Goal: Task Accomplishment & Management: Manage account settings

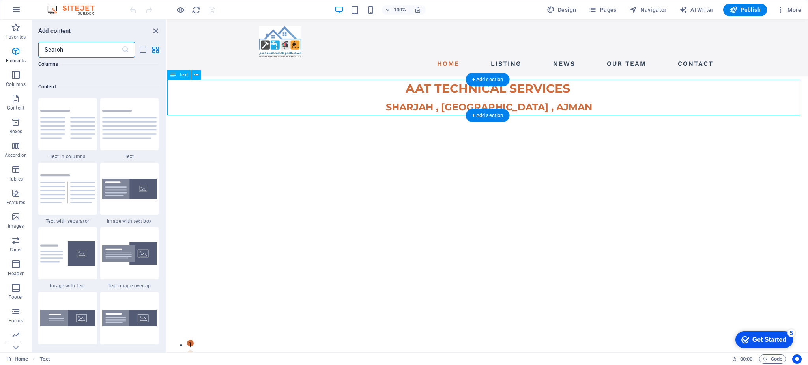
scroll to position [1381, 0]
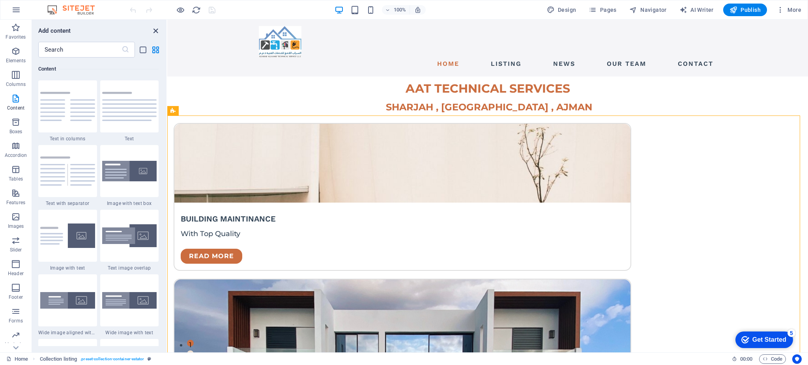
drag, startPoint x: 152, startPoint y: 28, endPoint x: 157, endPoint y: 41, distance: 14.0
click at [152, 28] on icon "close panel" at bounding box center [155, 30] width 9 height 9
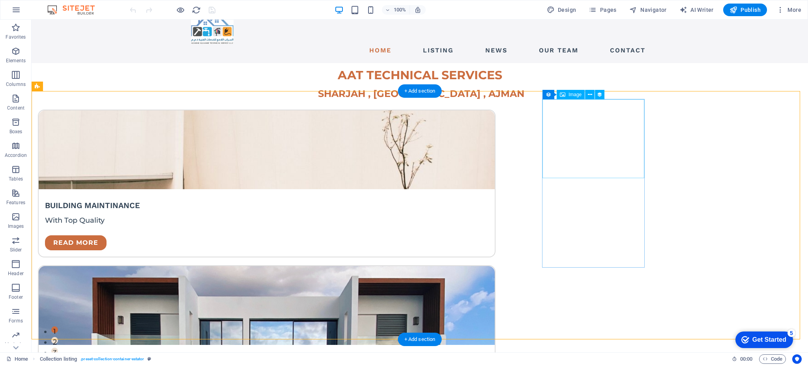
scroll to position [0, 0]
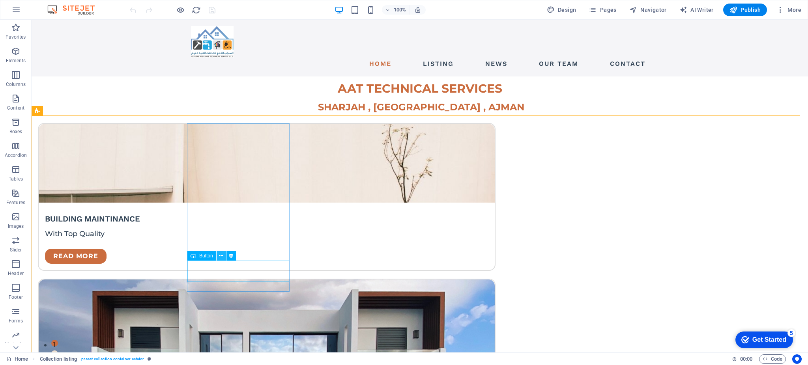
click at [219, 254] on icon at bounding box center [221, 256] width 4 height 8
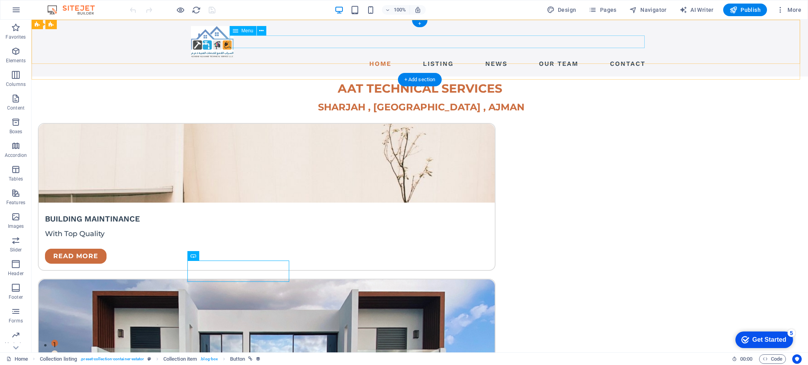
click at [429, 58] on nav "Home Listing News Our Team Contact" at bounding box center [420, 64] width 458 height 13
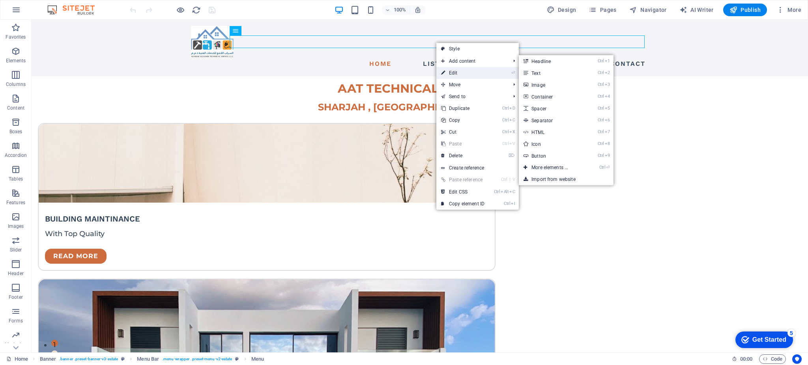
click at [455, 70] on link "⏎ Edit" at bounding box center [463, 73] width 53 height 12
select select "1"
select select
select select "2"
select select
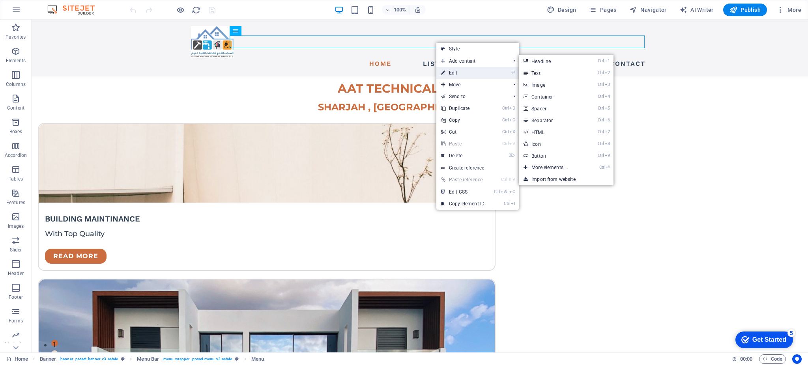
select select "3"
select select
select select "4"
select select
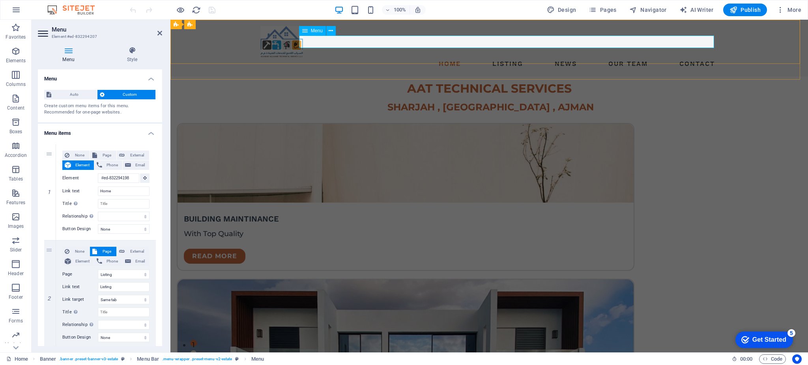
click at [501, 58] on nav "Home Listing News Our Team Contact" at bounding box center [489, 64] width 458 height 13
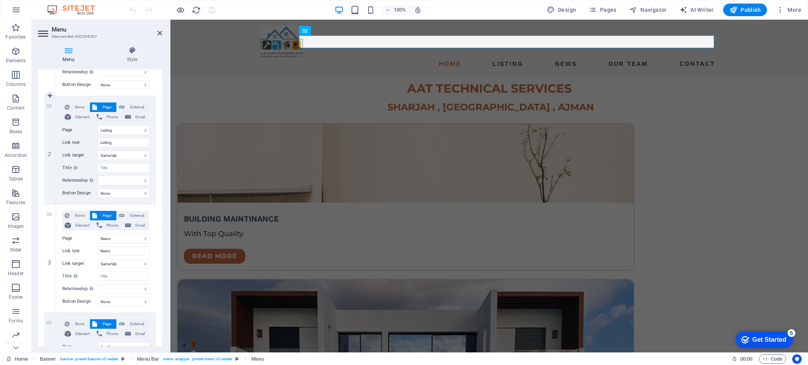
scroll to position [158, 0]
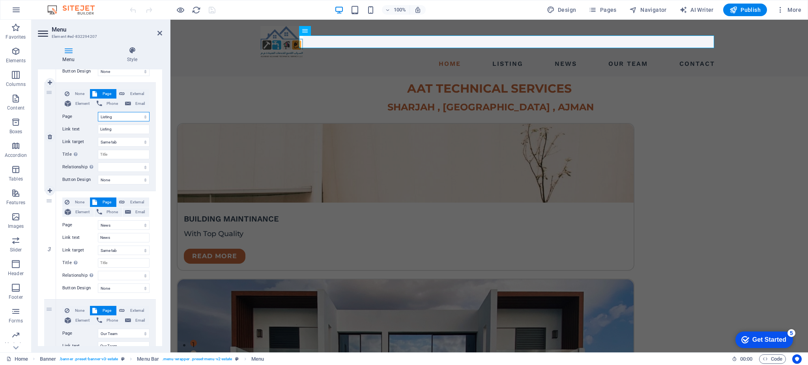
click at [116, 116] on select "Home Listing News Our Team Contact Legal Notice Privacy" at bounding box center [124, 116] width 52 height 9
click at [117, 117] on select "Home Listing News Our Team Contact Legal Notice Privacy" at bounding box center [124, 116] width 52 height 9
click at [118, 128] on input "Listing" at bounding box center [124, 129] width 52 height 9
type input "L"
select select
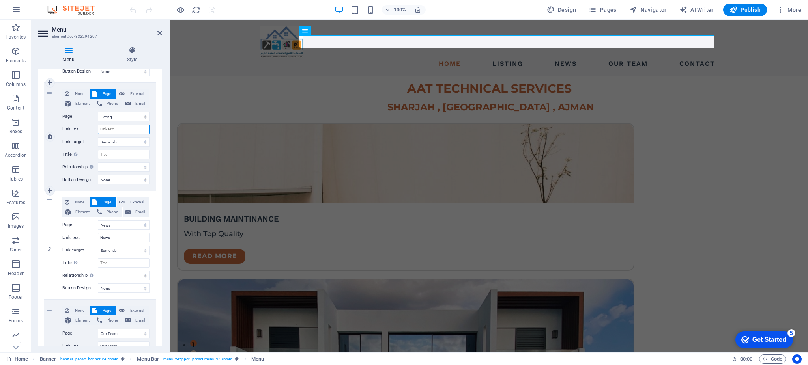
select select
type input "Our"
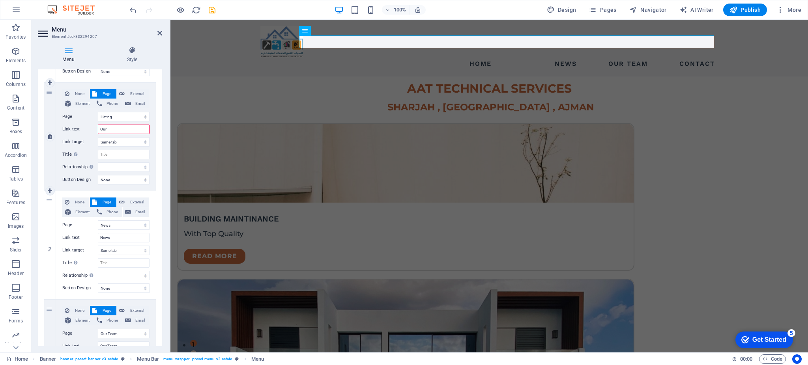
select select
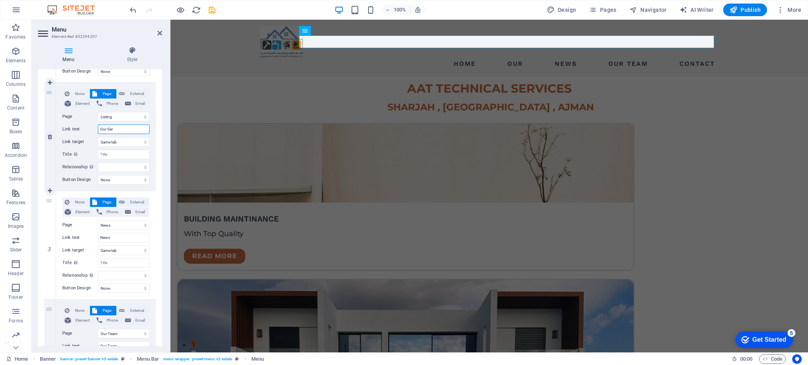
type input "Our Serv"
select select
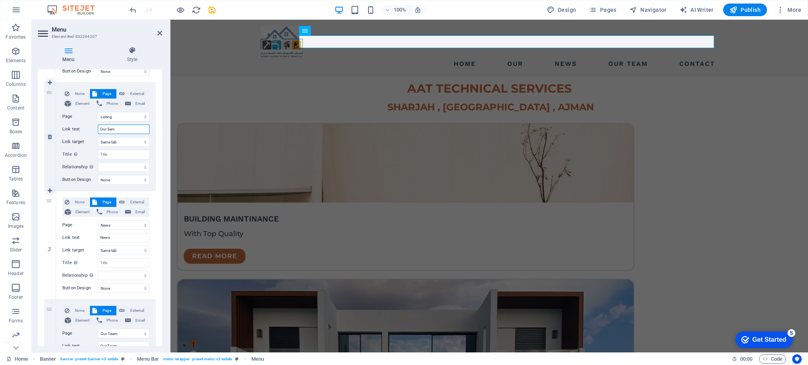
select select
type input "Our Services"
select select
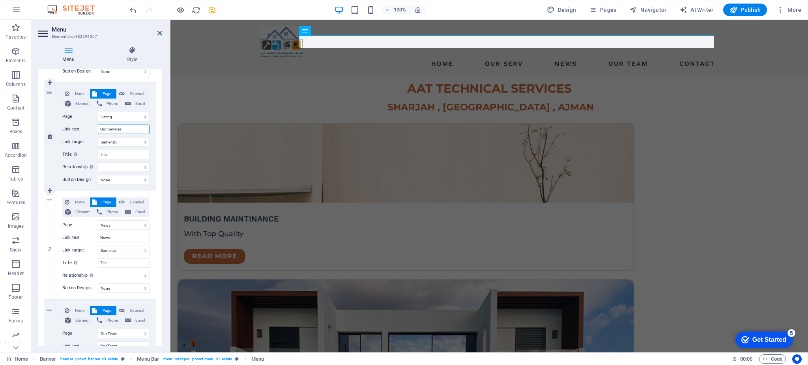
select select
type input "Our Services"
click at [155, 151] on div "1 None Page External Element Phone Email Page Home Listing News Our Team Contac…" at bounding box center [100, 251] width 124 height 543
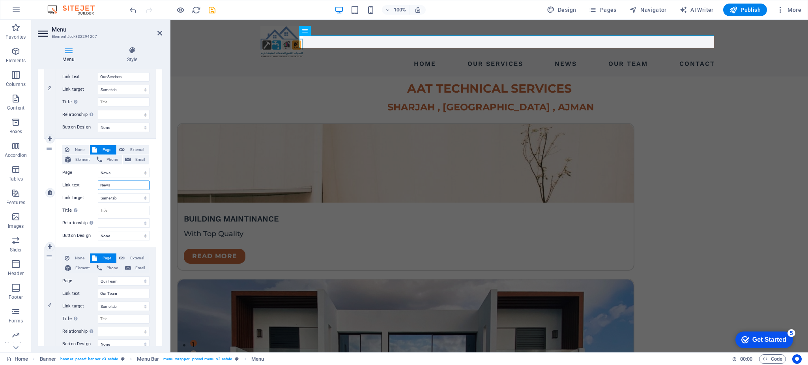
click at [118, 187] on input "News" at bounding box center [124, 185] width 52 height 9
type input "N"
select select
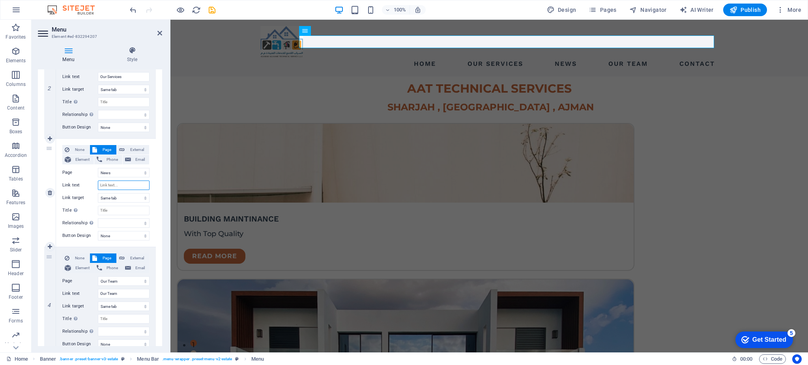
select select
type input "Our P"
select select
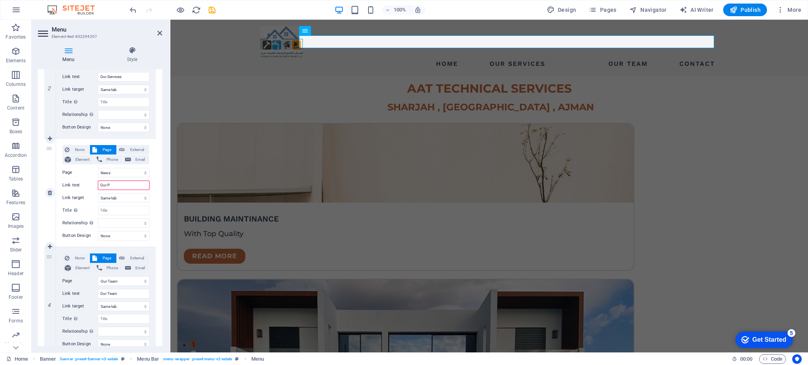
select select
type input "Our Pr"
select select
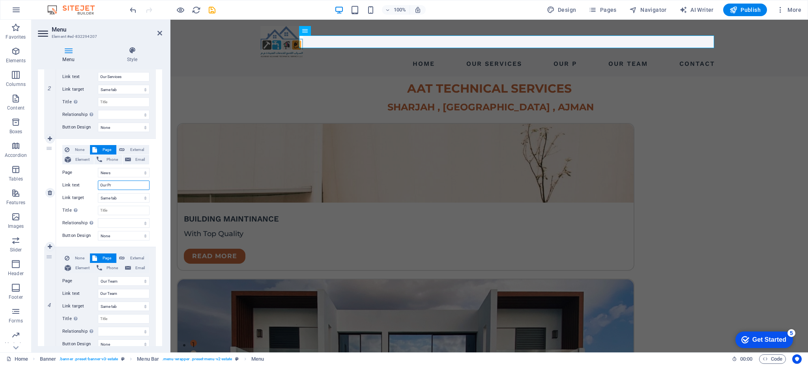
select select
type input "Our Pro"
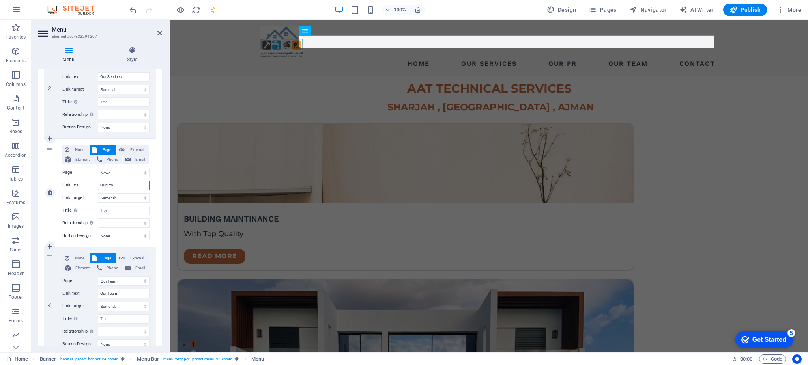
select select
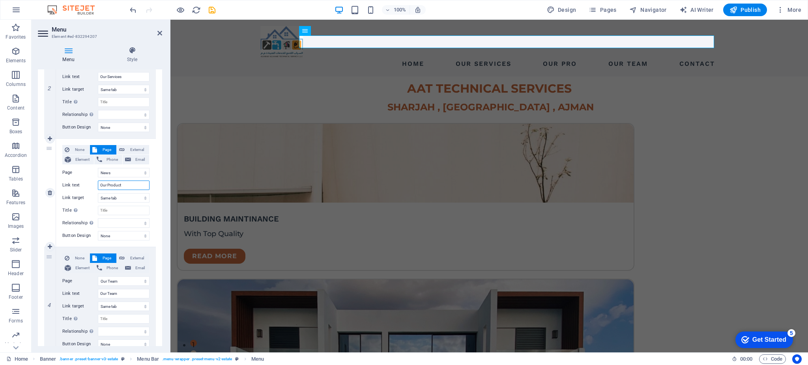
type input "Our Products"
select select
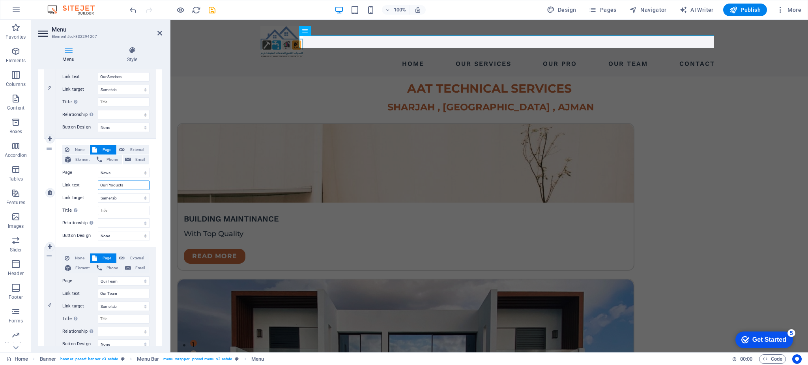
select select
type input "Our Products"
click at [154, 194] on div "None Page External Element Phone Email Page Home Listing News Our Team Contact …" at bounding box center [106, 193] width 100 height 108
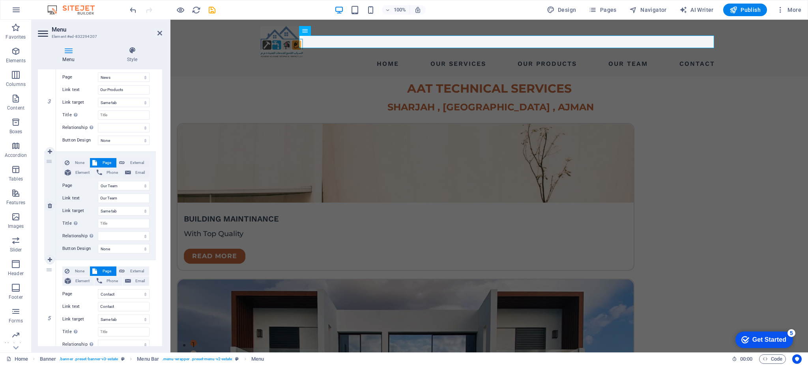
scroll to position [316, 0]
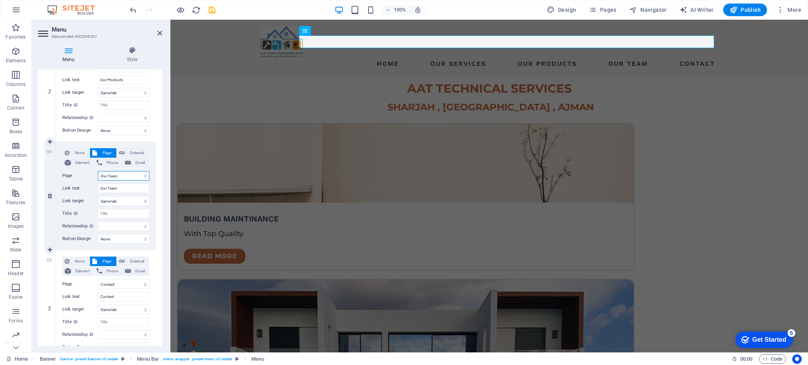
click at [122, 179] on select "Home Listing News Our Team Contact Legal Notice Privacy" at bounding box center [124, 175] width 52 height 9
click at [159, 162] on div "1 None Page External Element Phone Email Page Home Listing News Our Team Contac…" at bounding box center [100, 93] width 124 height 543
click at [51, 194] on icon at bounding box center [50, 196] width 4 height 6
select select
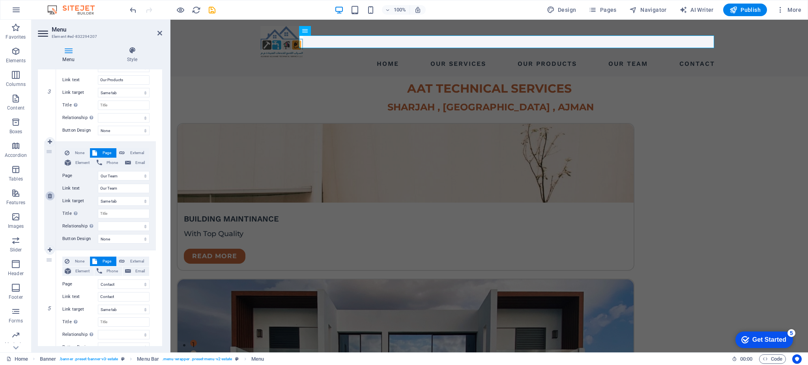
select select
select select "4"
type input "Contact"
select select
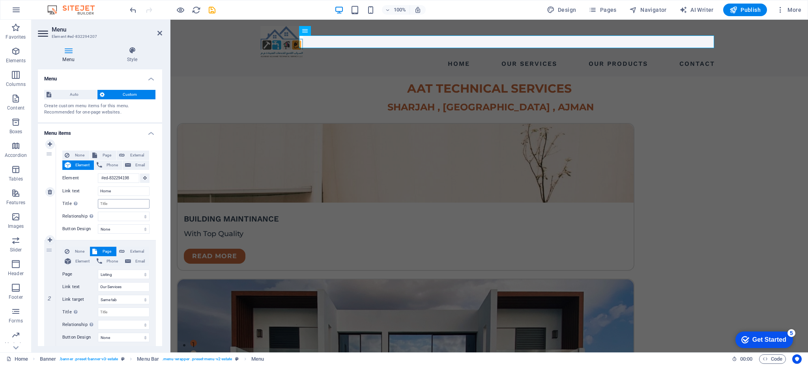
scroll to position [52, 0]
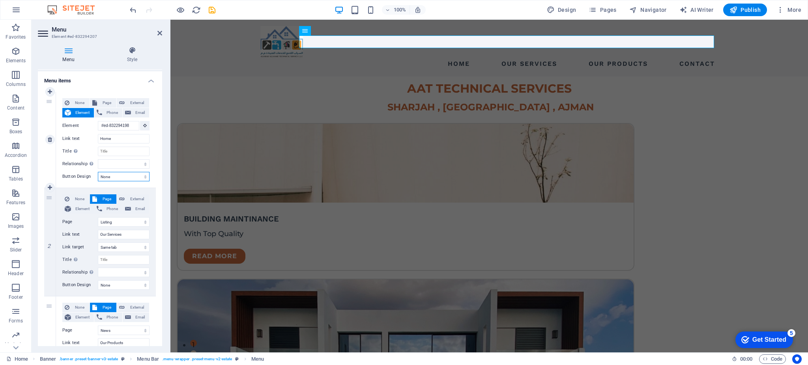
click at [130, 176] on select "None Default Primary Secondary" at bounding box center [124, 176] width 52 height 9
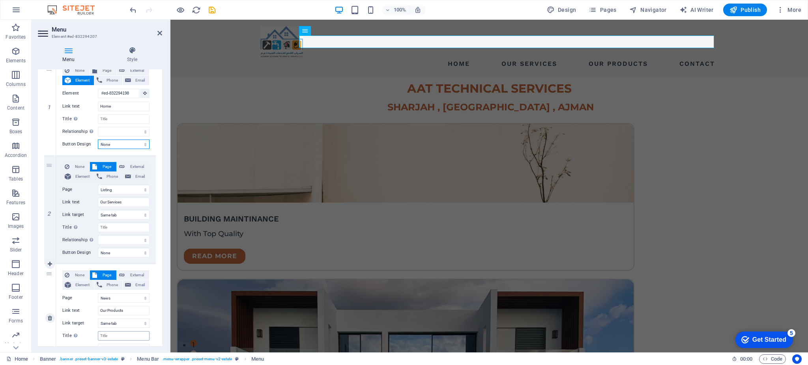
scroll to position [0, 0]
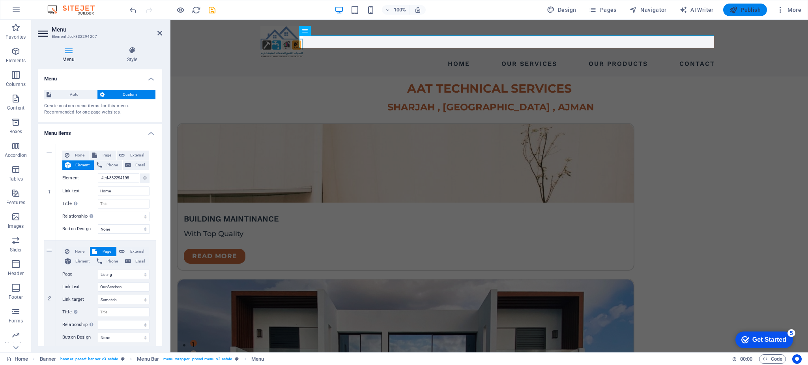
click at [751, 10] on span "Publish" at bounding box center [745, 10] width 31 height 8
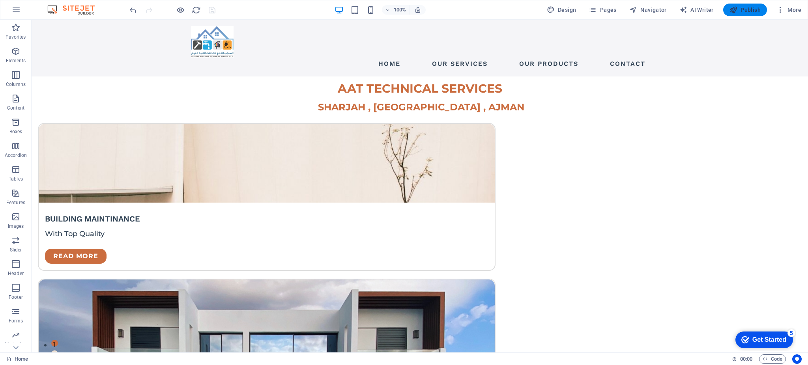
click at [750, 13] on span "Publish" at bounding box center [745, 10] width 31 height 8
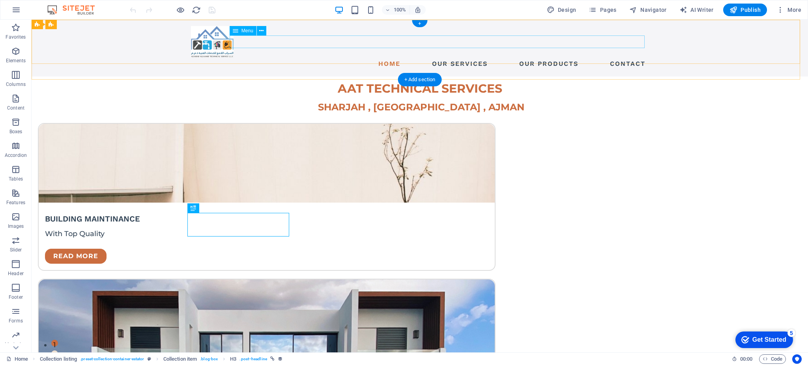
click at [473, 58] on nav "Home Our Services Our Products Contact" at bounding box center [420, 64] width 458 height 13
